Goal: Information Seeking & Learning: Learn about a topic

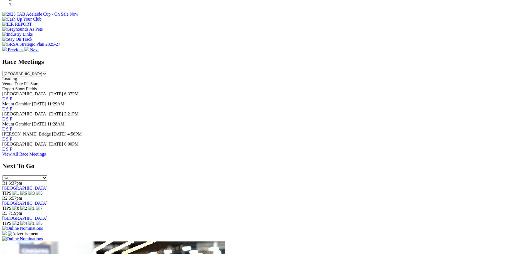
scroll to position [195, 0]
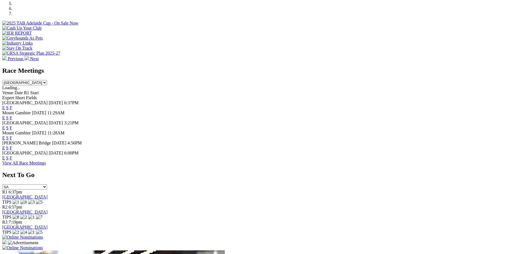
click at [12, 160] on link "F" at bounding box center [11, 157] width 3 height 5
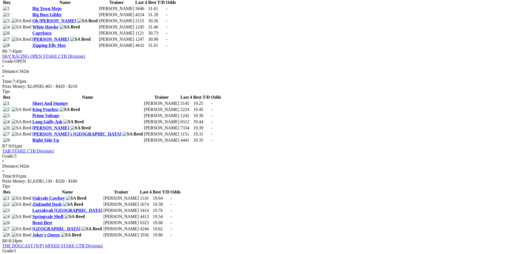
scroll to position [724, 0]
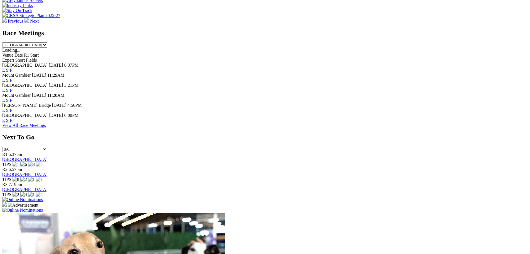
scroll to position [167, 0]
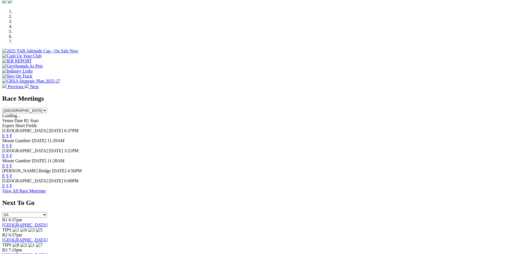
click at [12, 188] on link "F" at bounding box center [11, 185] width 3 height 5
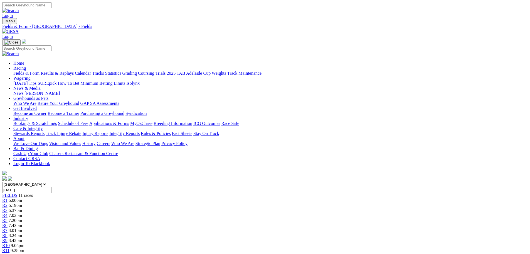
click at [19, 29] on img at bounding box center [10, 31] width 16 height 5
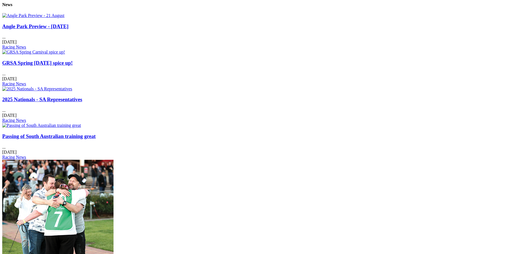
scroll to position [724, 0]
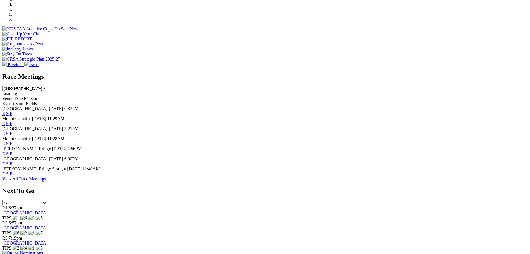
scroll to position [195, 0]
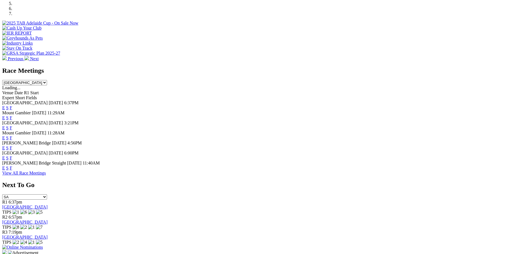
click at [12, 170] on link "F" at bounding box center [11, 167] width 3 height 5
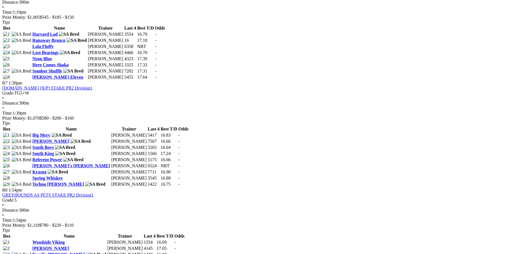
scroll to position [751, 0]
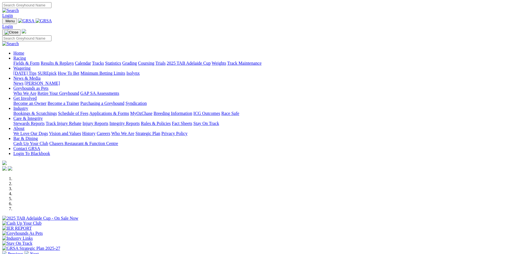
scroll to position [195, 0]
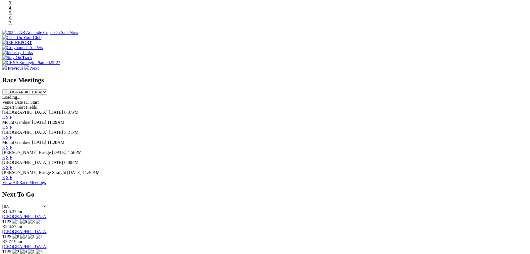
scroll to position [195, 0]
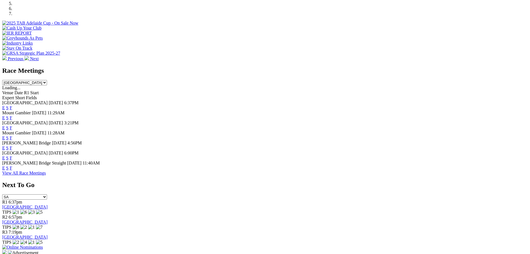
click at [12, 115] on link "F" at bounding box center [11, 117] width 3 height 5
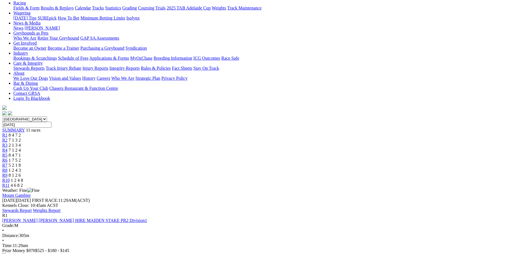
scroll to position [56, 0]
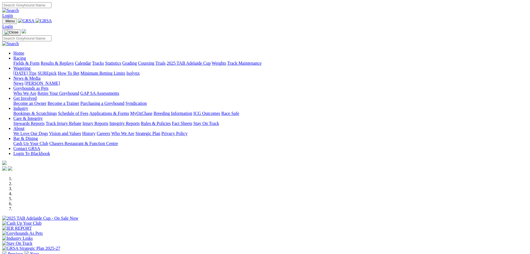
scroll to position [195, 0]
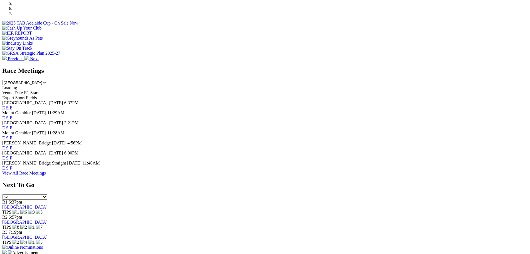
click at [12, 170] on link "F" at bounding box center [11, 167] width 3 height 5
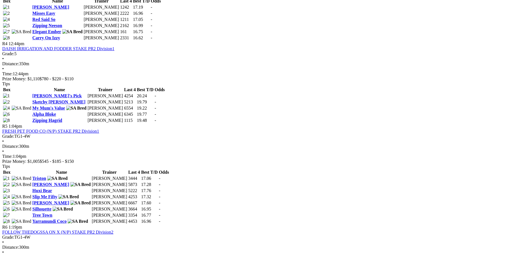
scroll to position [557, 0]
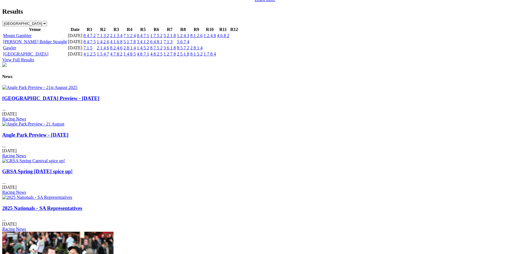
scroll to position [640, 0]
click at [77, 90] on img at bounding box center [39, 87] width 75 height 5
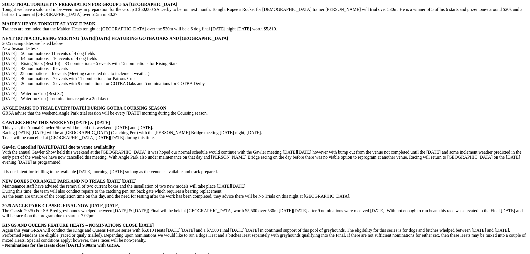
scroll to position [724, 0]
